Goal: Information Seeking & Learning: Learn about a topic

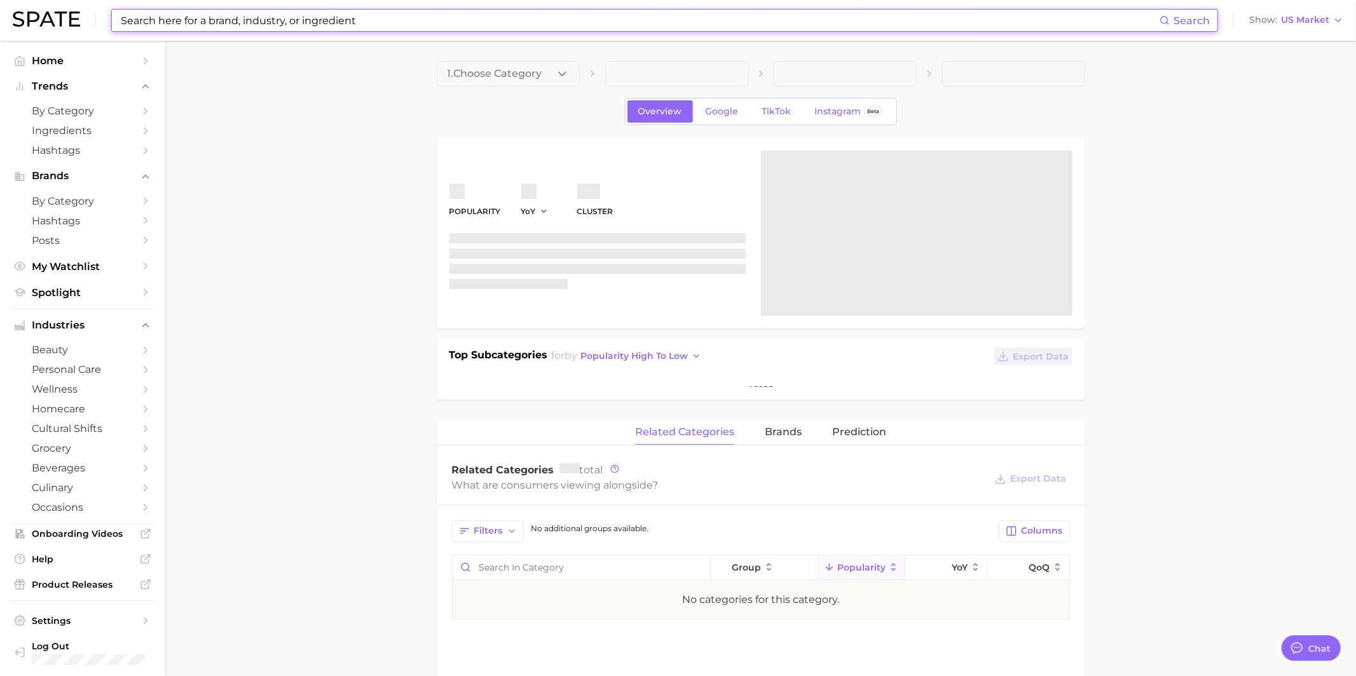
click at [386, 26] on input at bounding box center [639, 21] width 1040 height 22
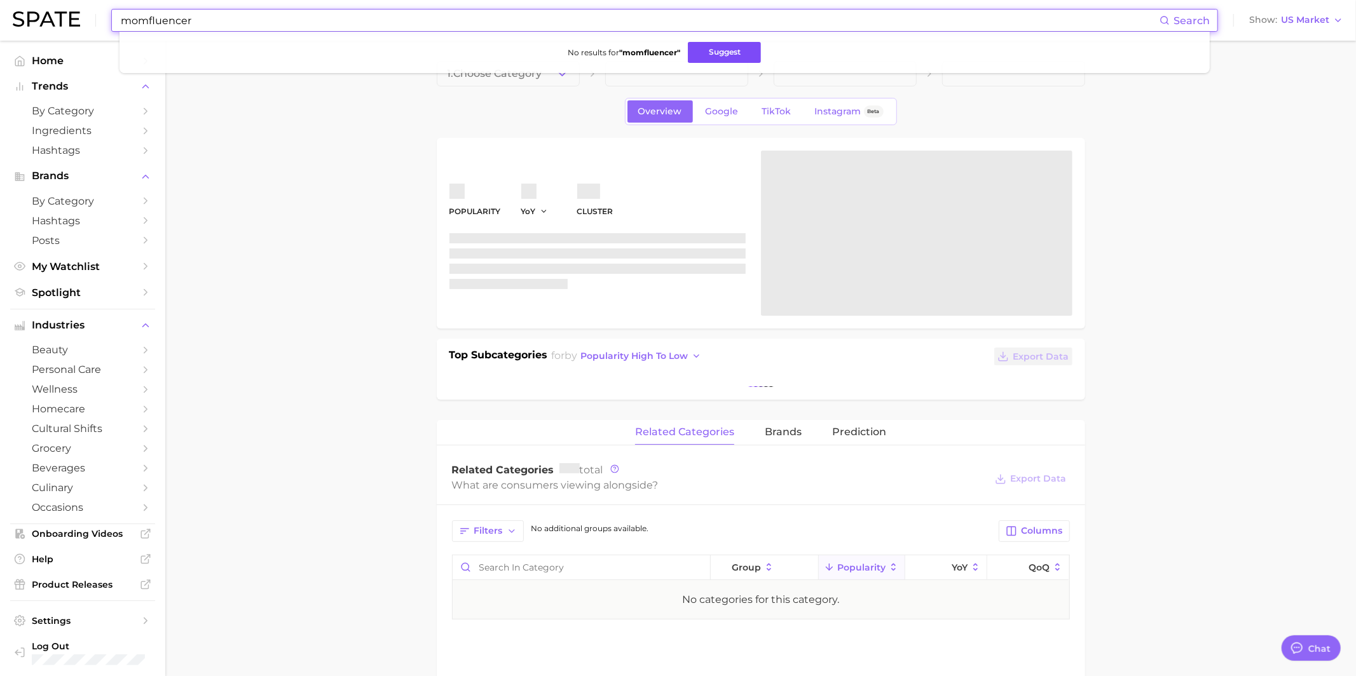
click at [745, 55] on button "Suggest" at bounding box center [724, 52] width 73 height 21
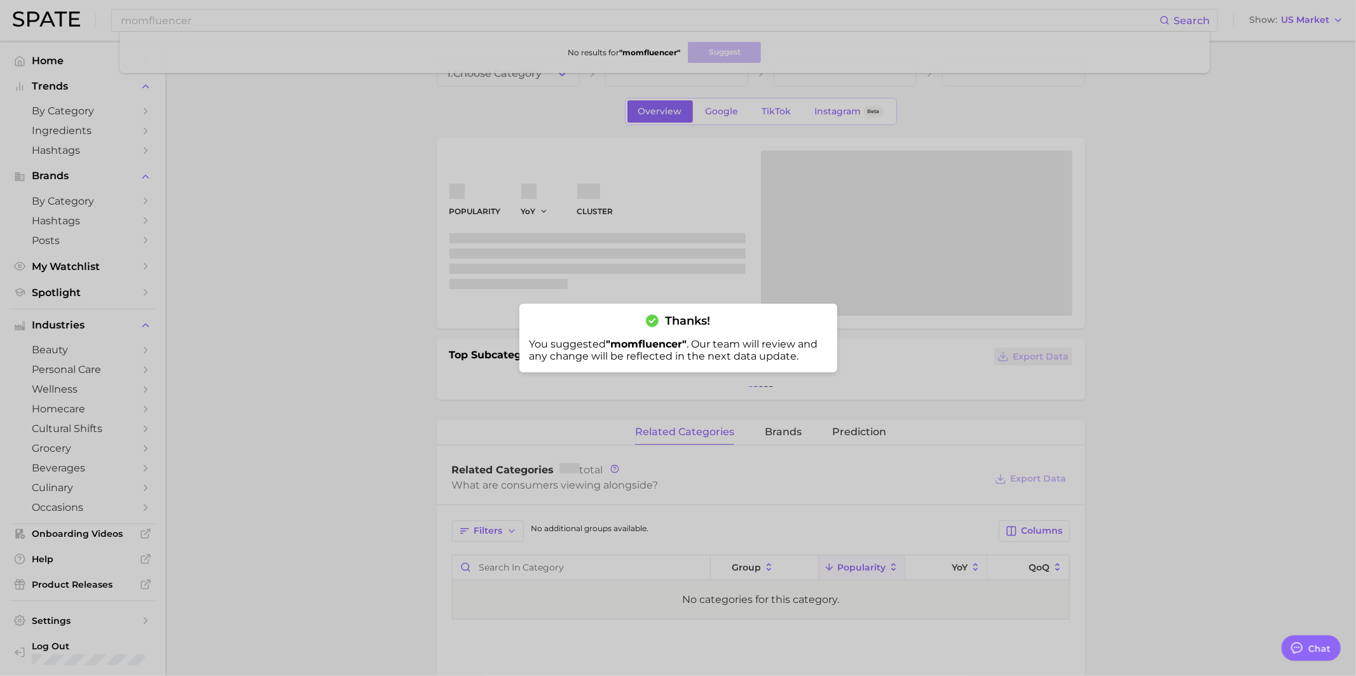
click at [244, 17] on div at bounding box center [678, 338] width 1356 height 676
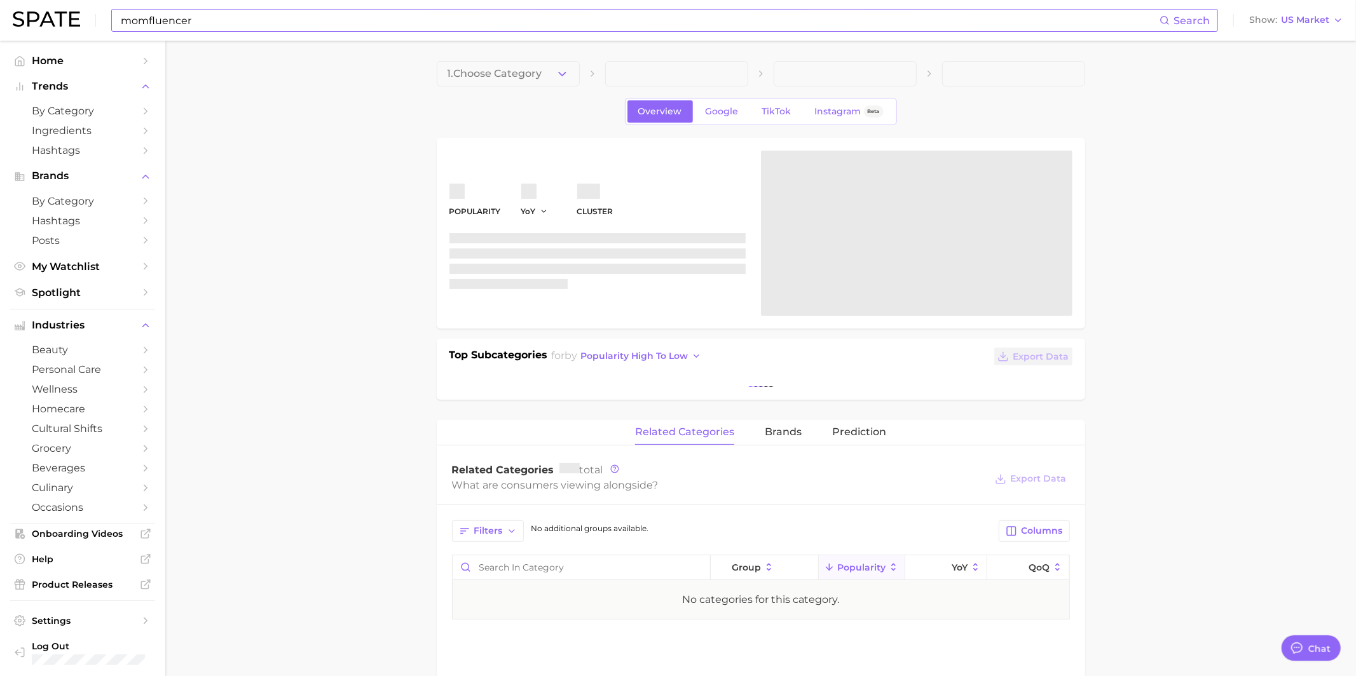
click at [215, 29] on input "momfluencer" at bounding box center [639, 21] width 1040 height 22
type input "meal prepping makeup"
click at [737, 58] on button "Suggest" at bounding box center [743, 52] width 73 height 21
